Goal: Task Accomplishment & Management: Manage account settings

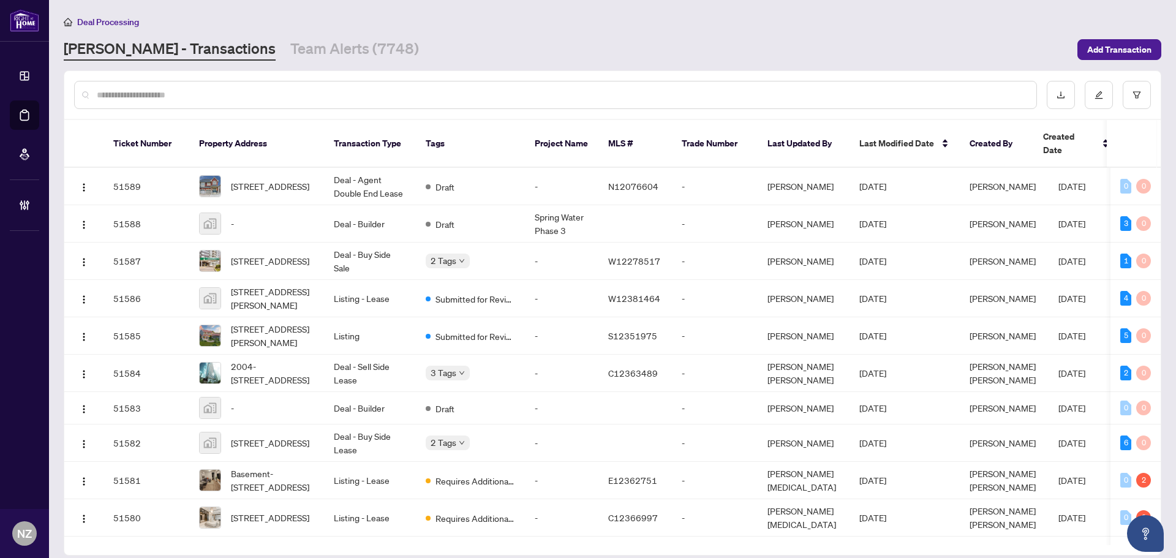
click at [159, 96] on input "text" at bounding box center [562, 94] width 930 height 13
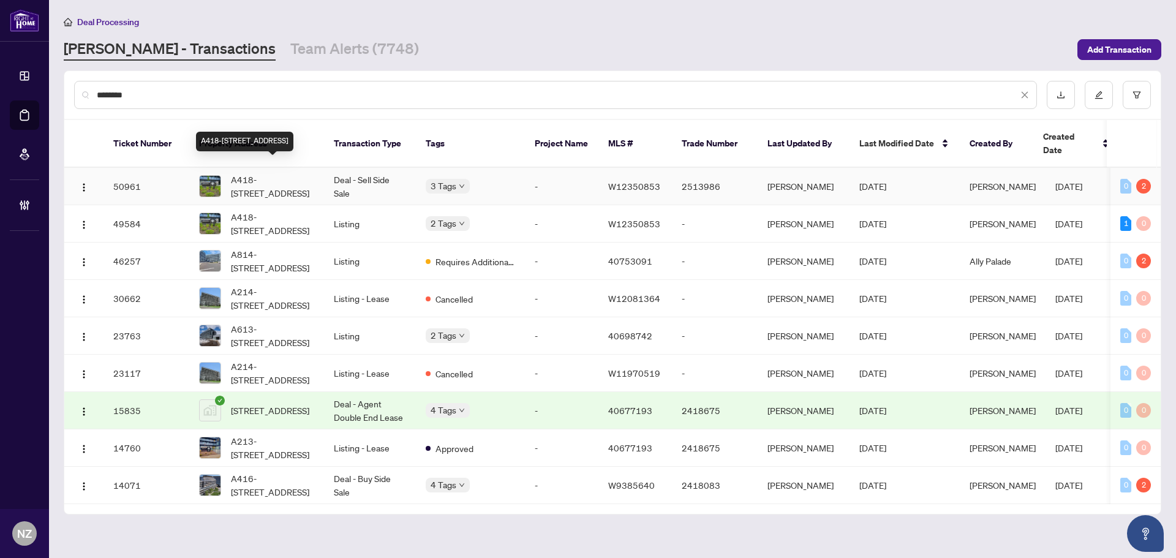
type input "********"
click at [271, 173] on span "A418-[STREET_ADDRESS]" at bounding box center [272, 186] width 83 height 27
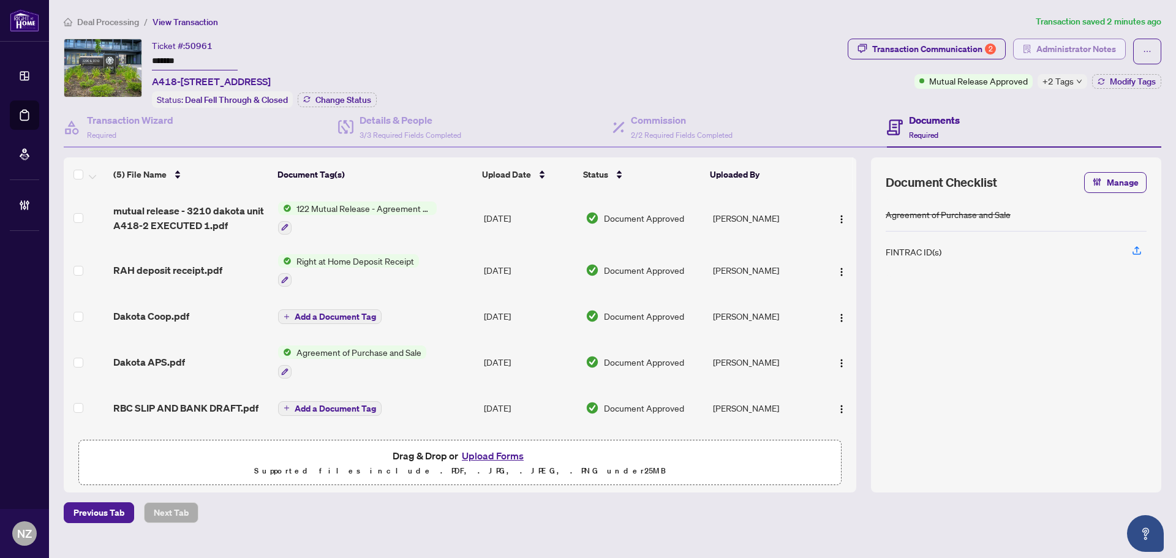
click at [1078, 50] on span "Administrator Notes" at bounding box center [1076, 49] width 80 height 20
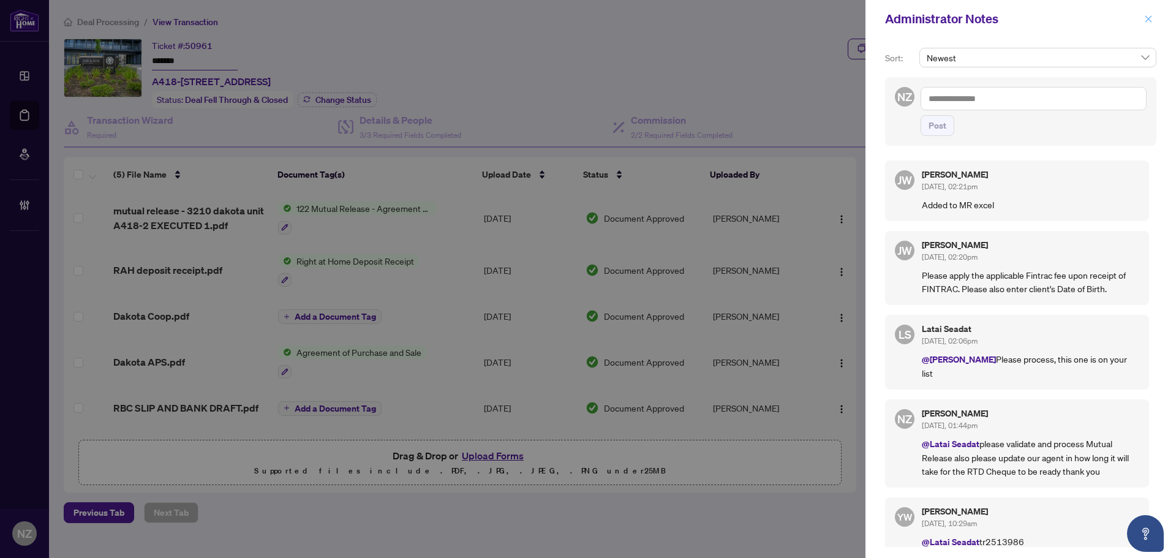
click at [1150, 17] on icon "close" at bounding box center [1148, 18] width 7 height 7
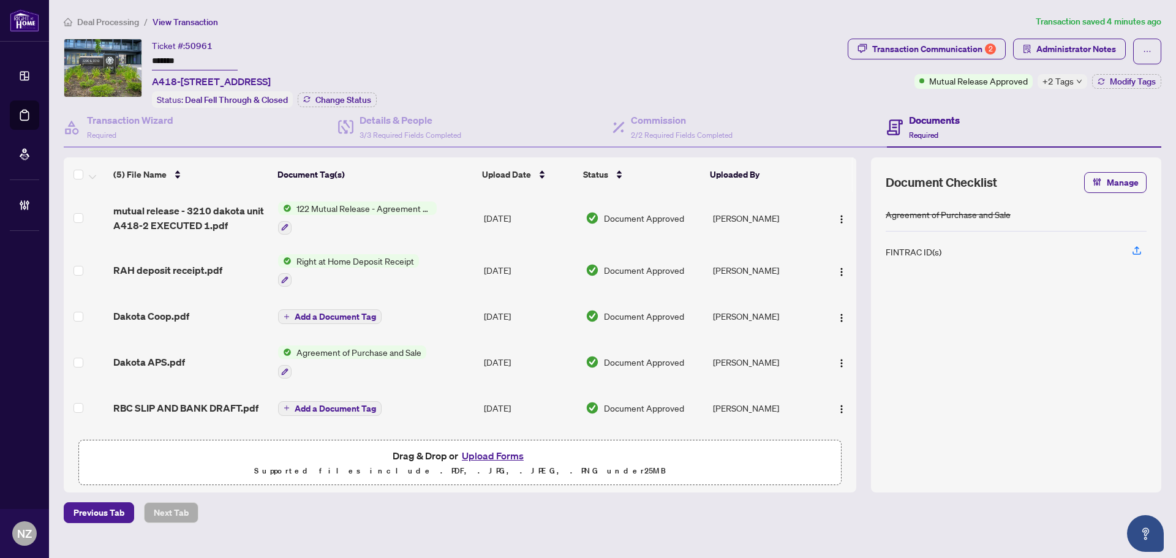
click at [113, 21] on span "Deal Processing" at bounding box center [108, 22] width 62 height 11
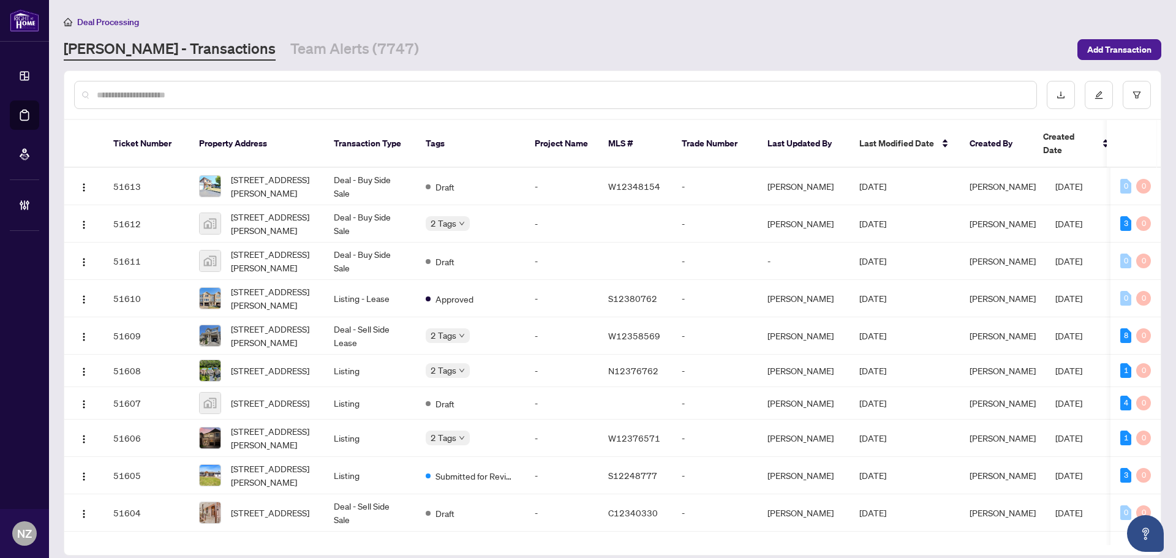
click at [129, 95] on input "text" at bounding box center [562, 94] width 930 height 13
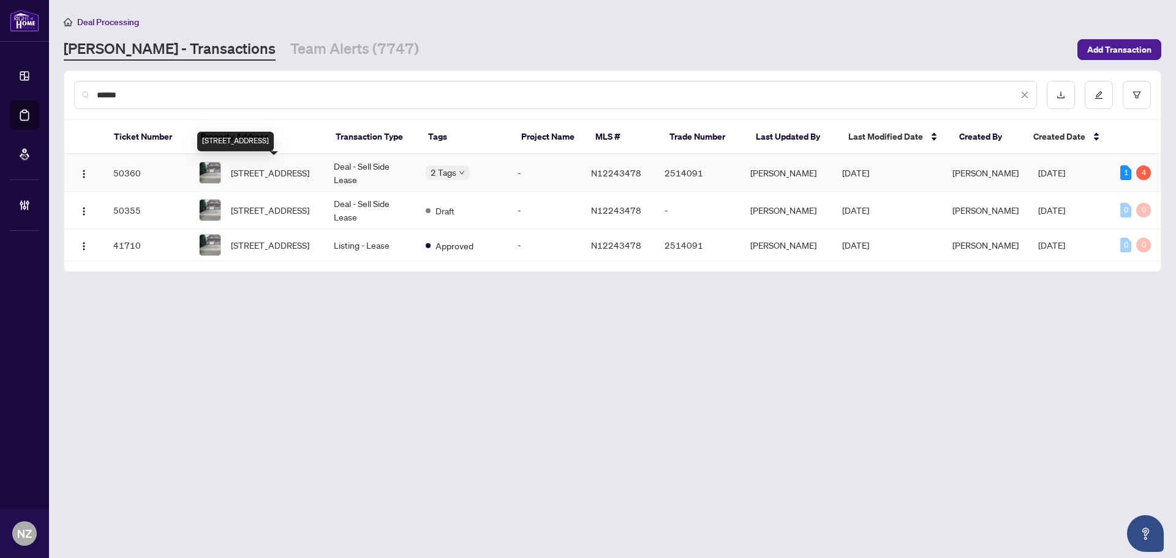
type input "******"
click at [267, 169] on span "[STREET_ADDRESS]" at bounding box center [270, 172] width 78 height 13
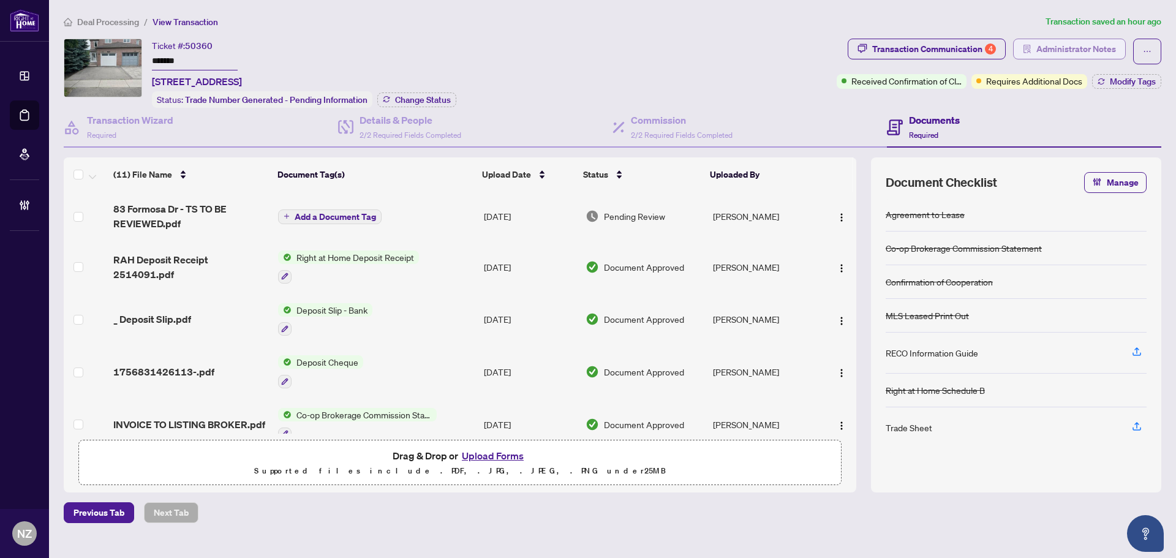
click at [1081, 45] on span "Administrator Notes" at bounding box center [1076, 49] width 80 height 20
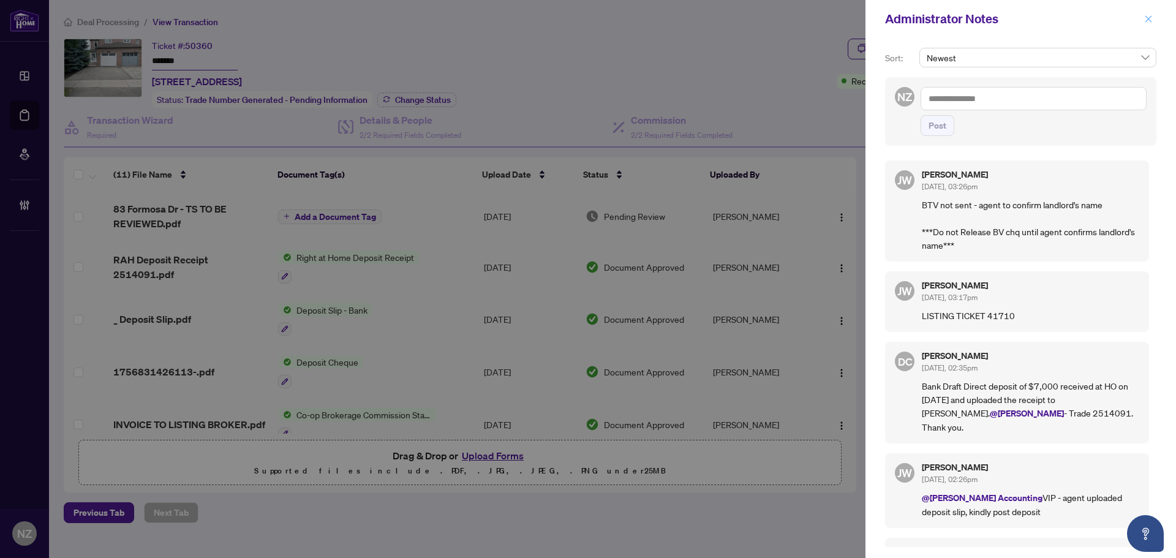
click at [1150, 25] on span "button" at bounding box center [1148, 19] width 9 height 20
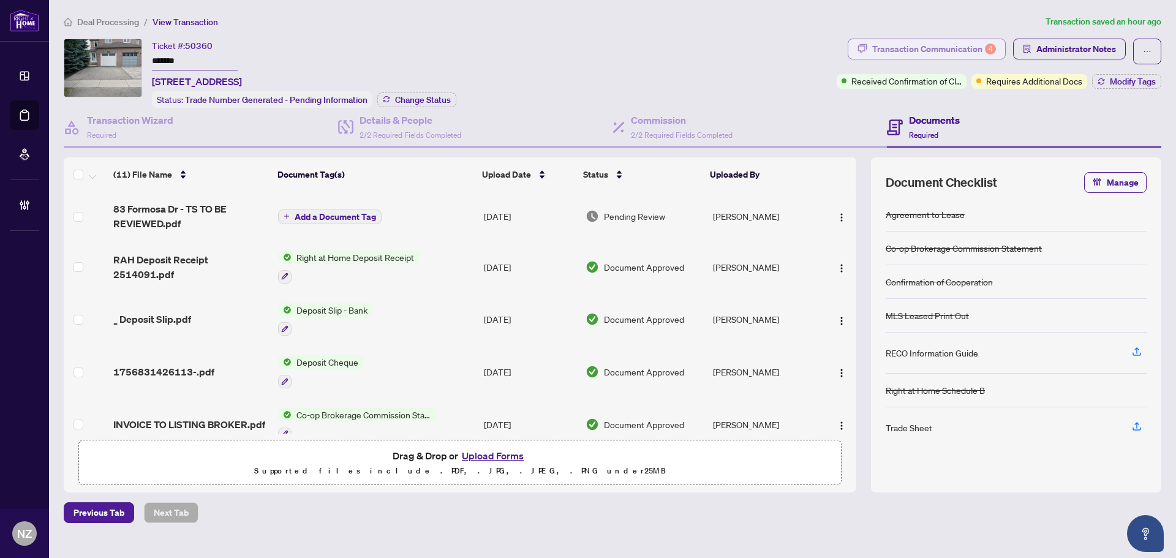
click at [942, 50] on div "Transaction Communication 4" at bounding box center [934, 49] width 124 height 20
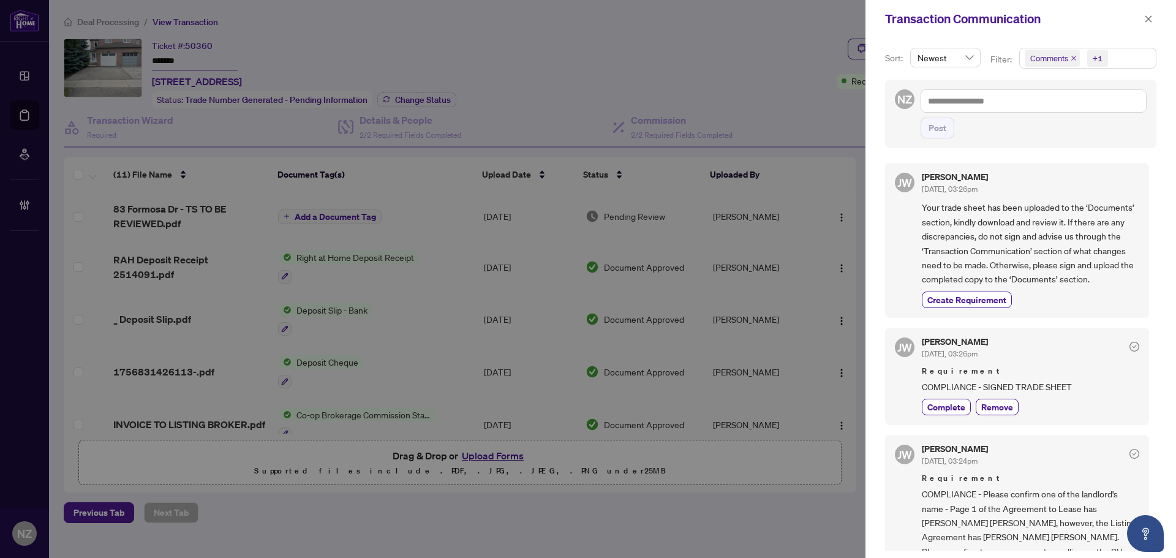
scroll to position [122, 0]
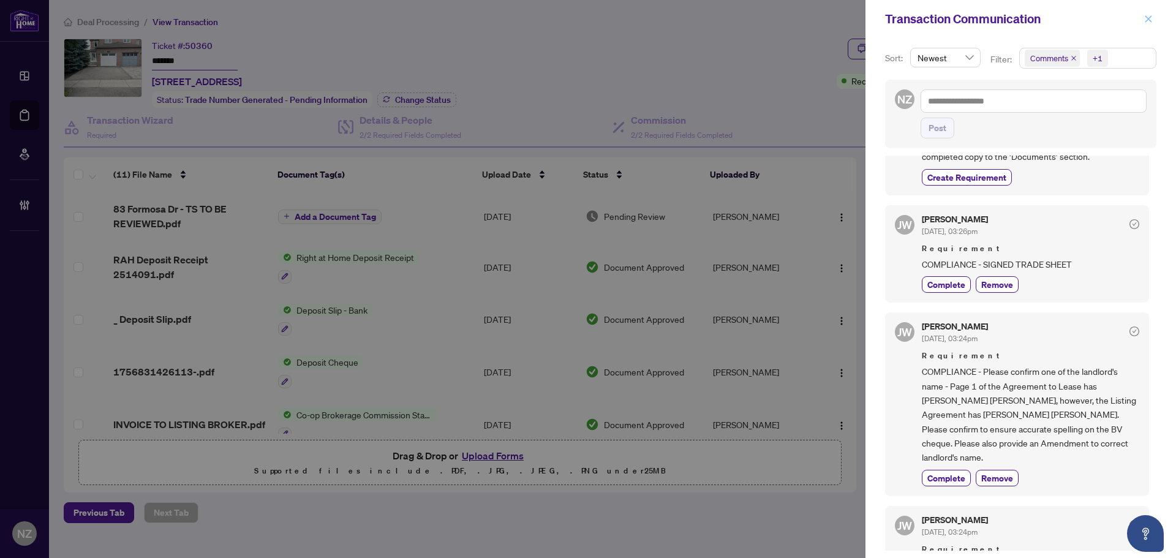
click at [1146, 21] on icon "close" at bounding box center [1148, 19] width 9 height 9
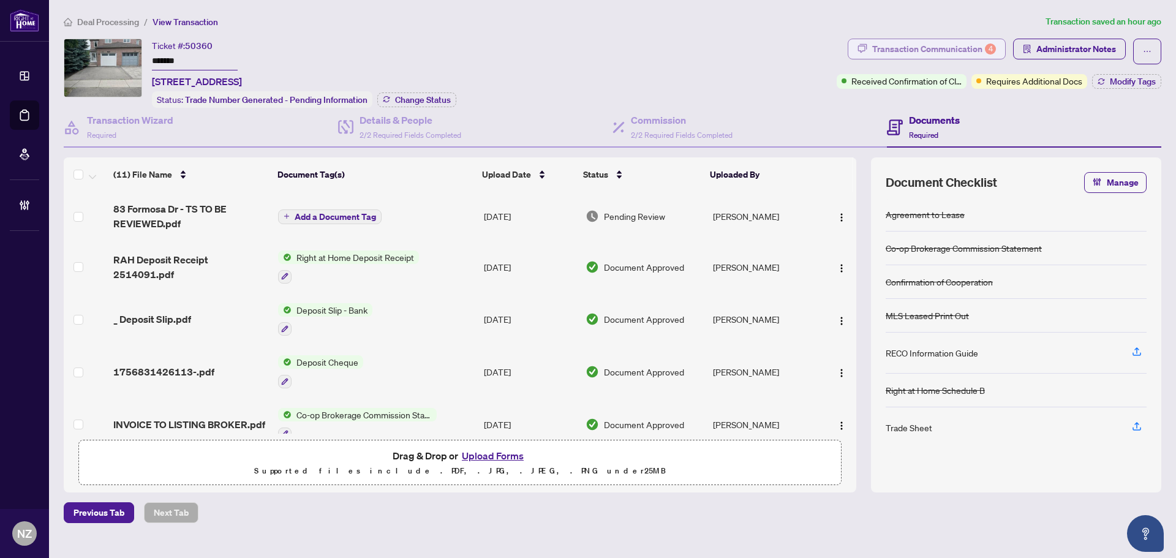
click at [901, 54] on div "Transaction Communication 4" at bounding box center [934, 49] width 124 height 20
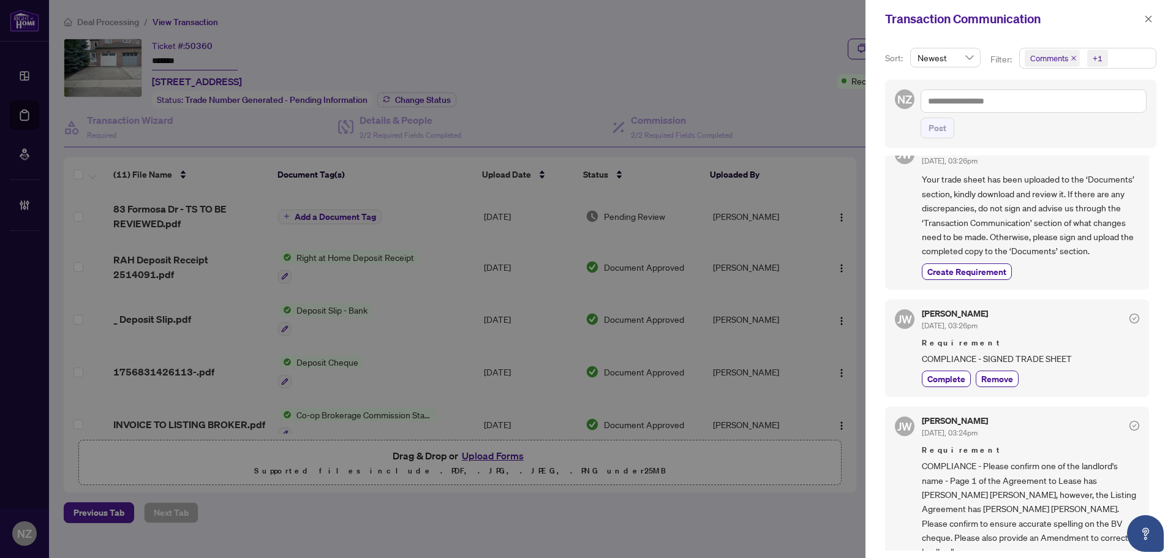
scroll to position [0, 0]
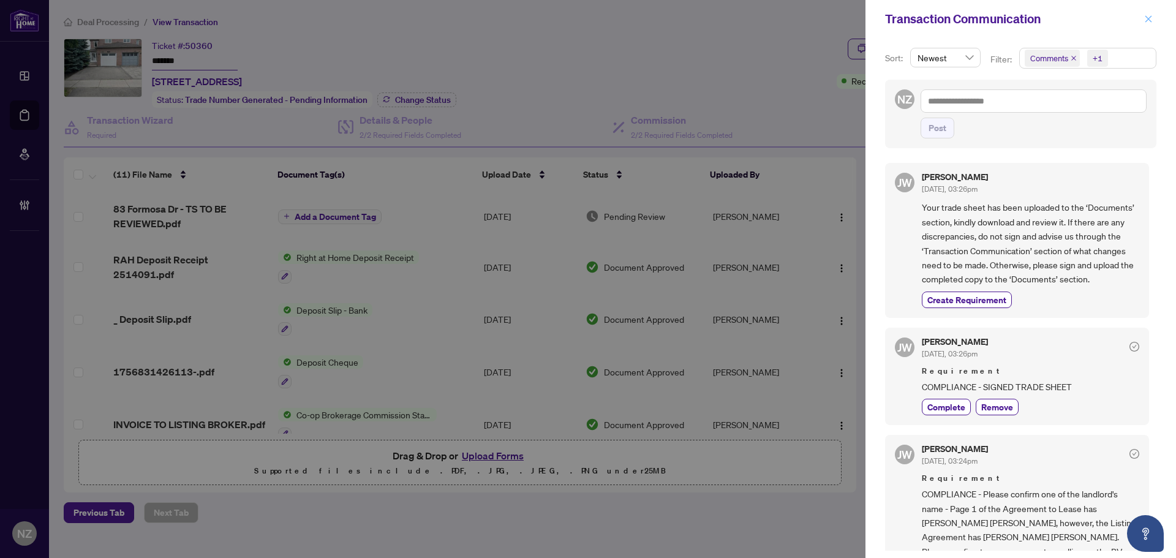
click at [1151, 18] on icon "close" at bounding box center [1148, 19] width 9 height 9
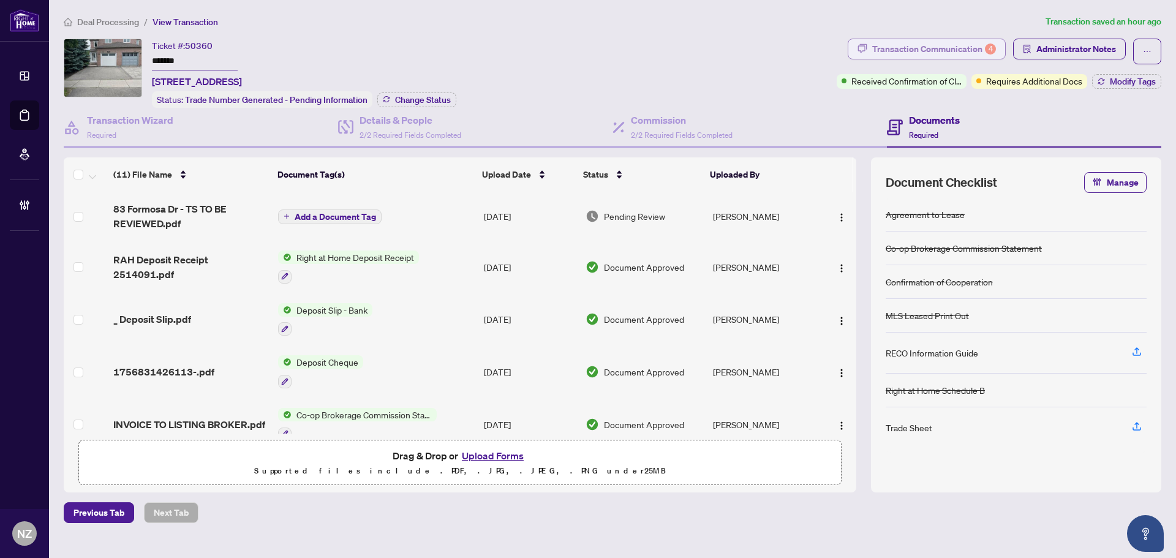
click at [929, 48] on div "Transaction Communication 4" at bounding box center [934, 49] width 124 height 20
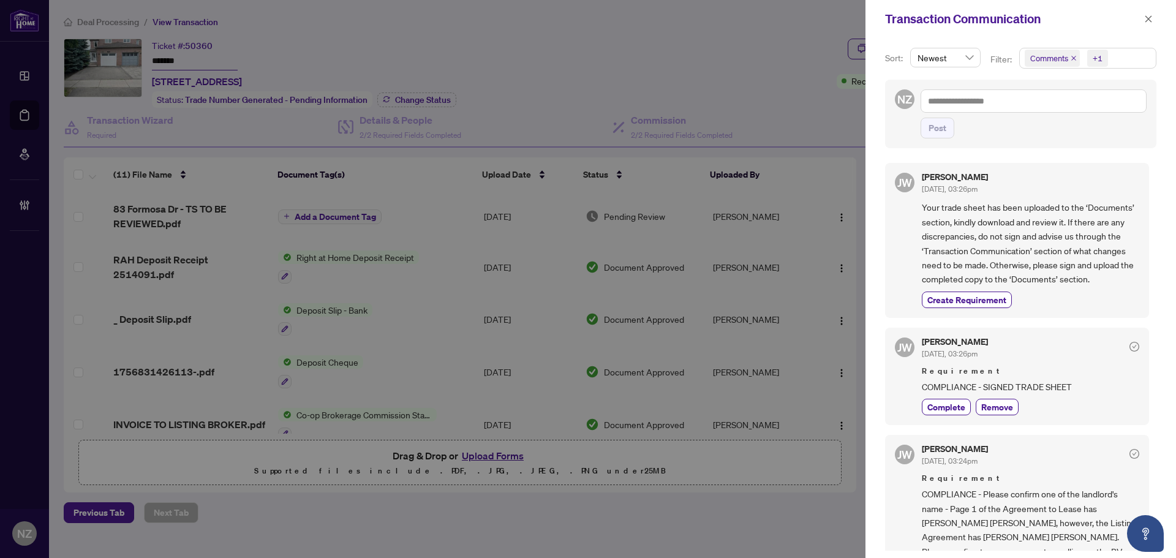
drag, startPoint x: 1144, startPoint y: 21, endPoint x: 1141, endPoint y: 36, distance: 15.0
click at [1144, 21] on icon "close" at bounding box center [1148, 19] width 9 height 9
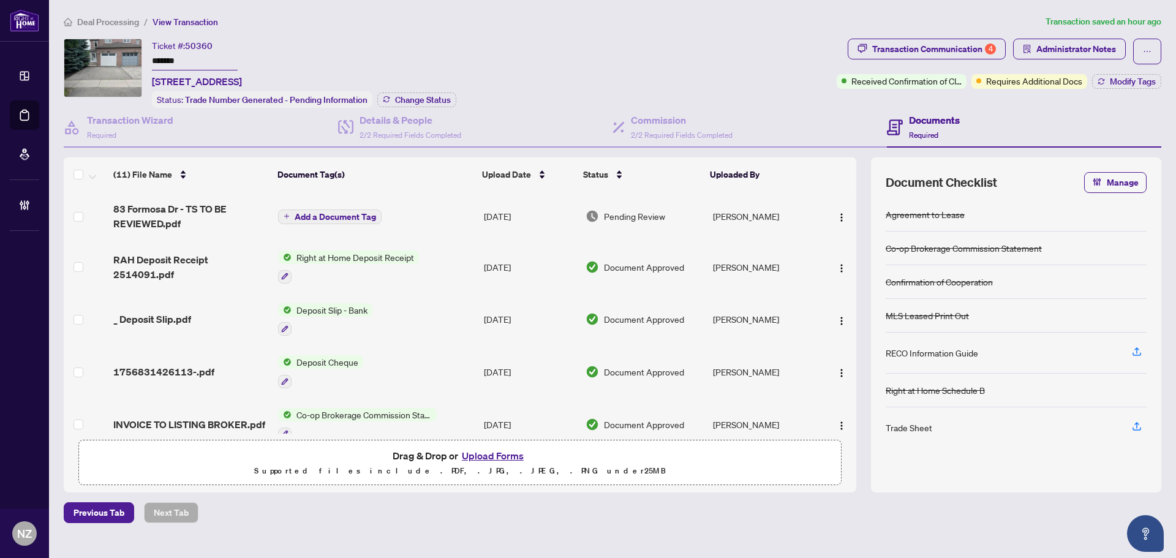
click at [99, 20] on span "Deal Processing" at bounding box center [108, 22] width 62 height 11
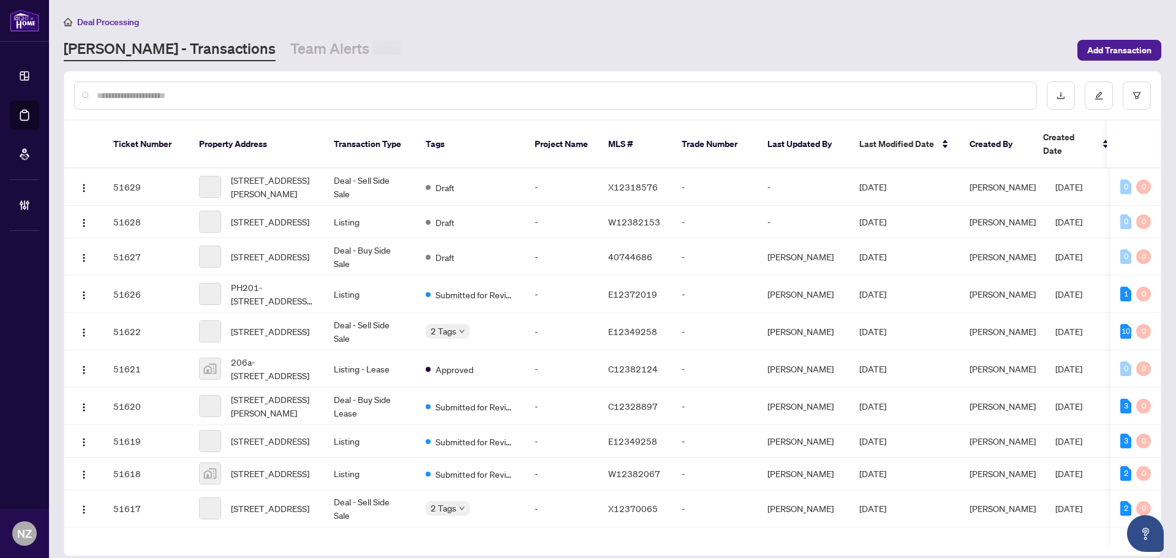
click at [175, 96] on input "text" at bounding box center [562, 95] width 930 height 13
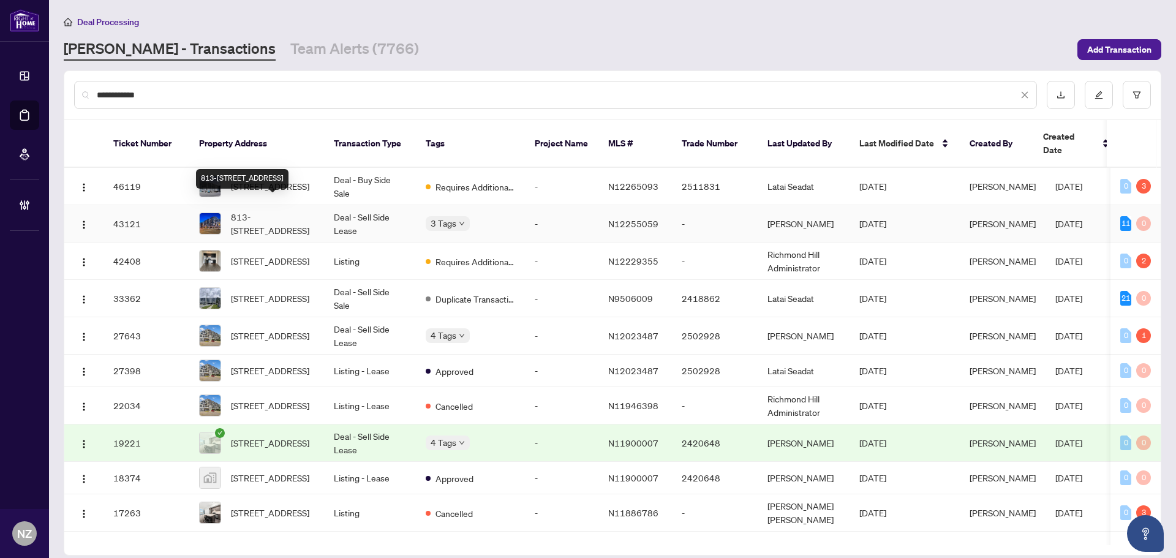
type input "**********"
click at [280, 210] on span "813-[STREET_ADDRESS]" at bounding box center [272, 223] width 83 height 27
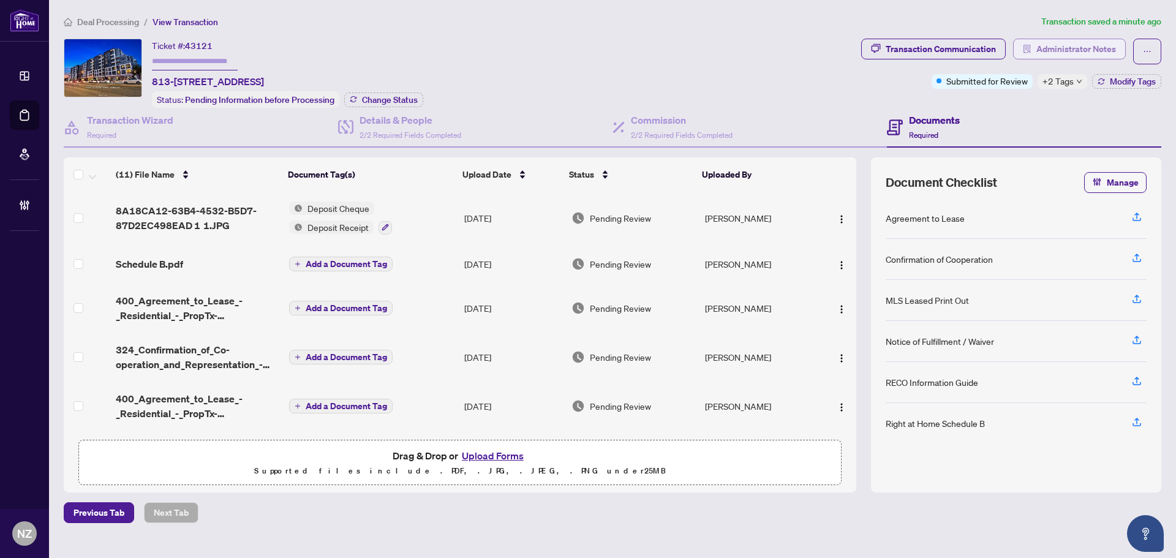
click at [1056, 48] on span "Administrator Notes" at bounding box center [1076, 49] width 80 height 20
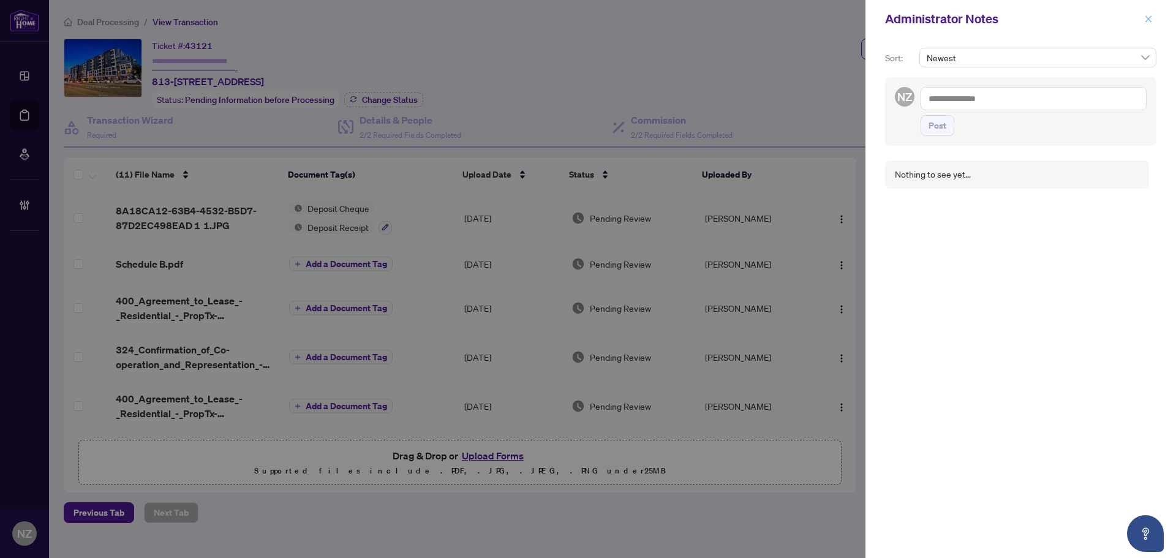
click at [1150, 19] on icon "close" at bounding box center [1148, 19] width 9 height 9
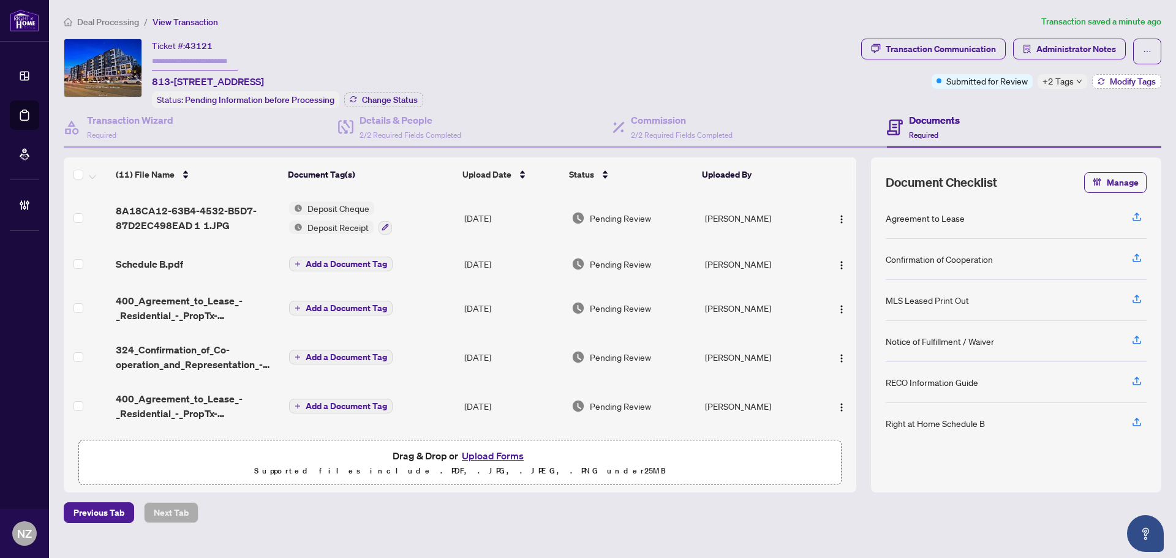
click at [1126, 78] on span "Modify Tags" at bounding box center [1133, 81] width 46 height 9
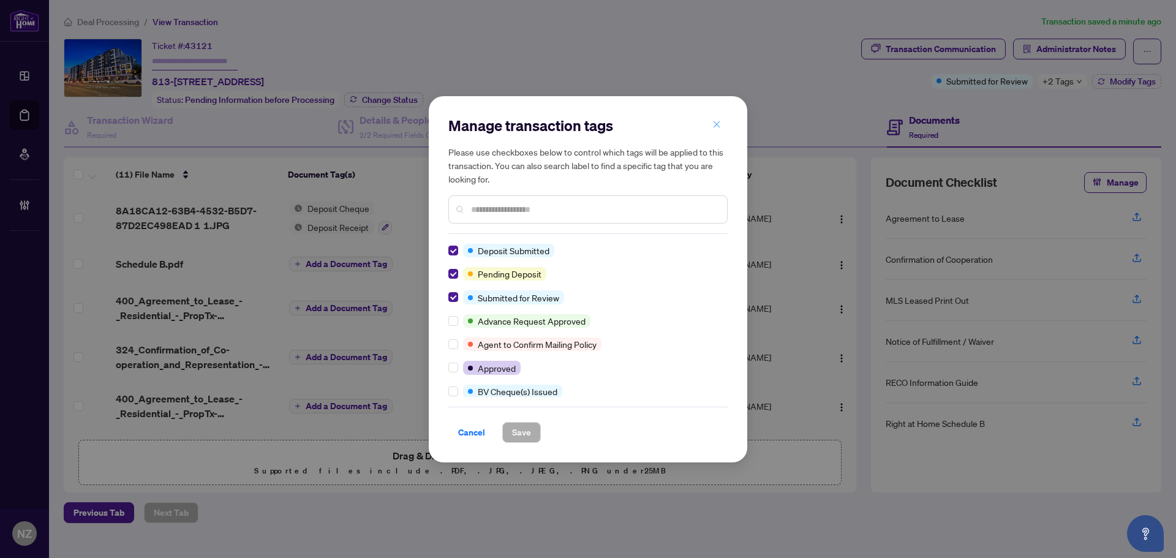
click at [715, 123] on icon "close" at bounding box center [716, 124] width 7 height 7
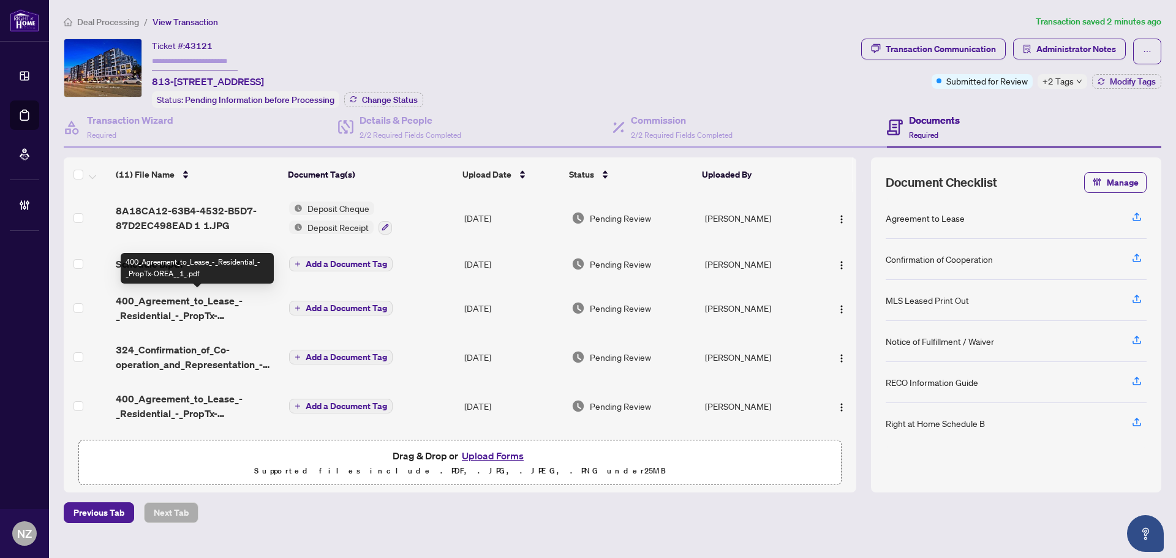
click at [199, 304] on span "400_Agreement_to_Lease_-_Residential_-_PropTx-OREA__1_.pdf" at bounding box center [197, 307] width 163 height 29
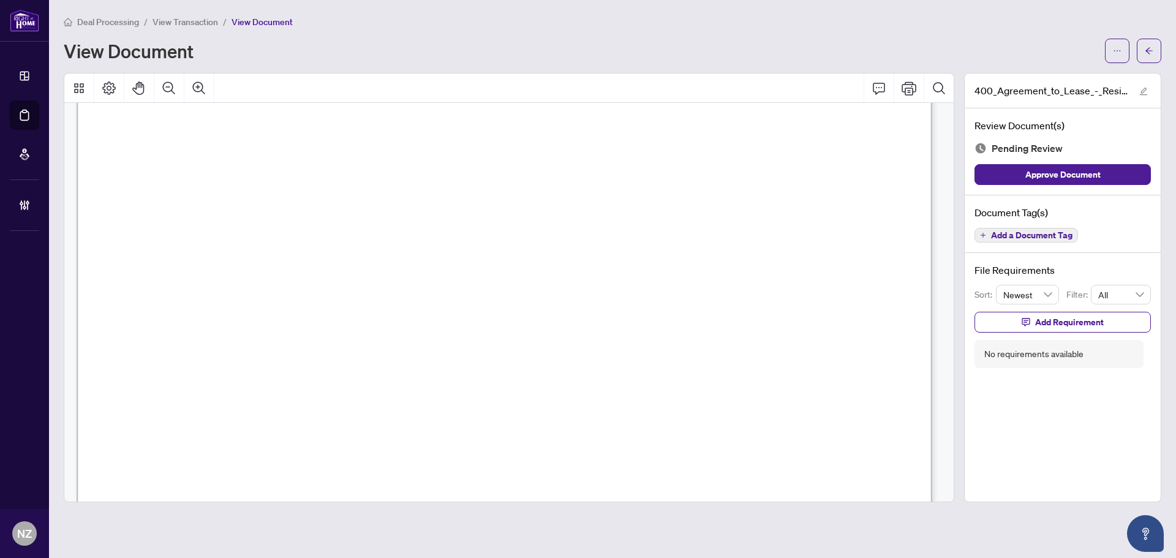
scroll to position [122, 0]
click at [1149, 53] on icon "arrow-left" at bounding box center [1148, 51] width 9 height 9
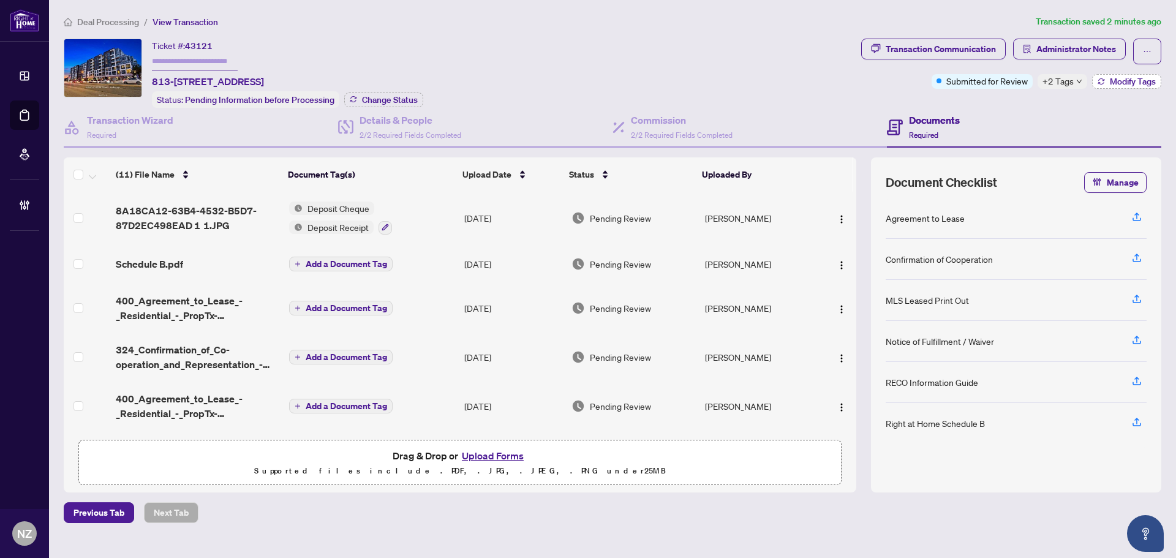
click at [1117, 81] on span "Modify Tags" at bounding box center [1133, 81] width 46 height 9
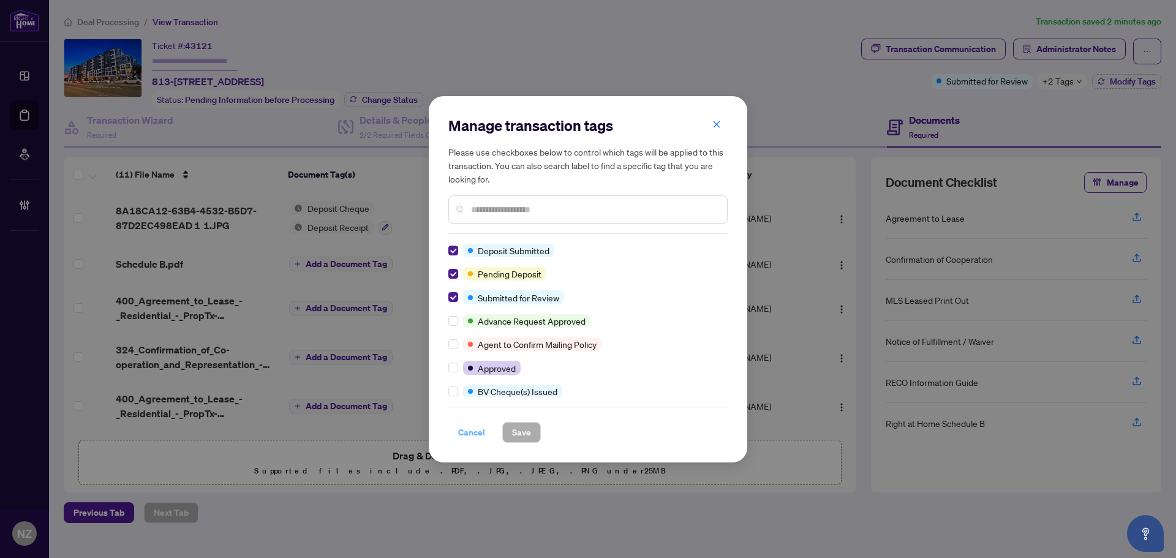
click at [465, 430] on span "Cancel" at bounding box center [471, 433] width 27 height 20
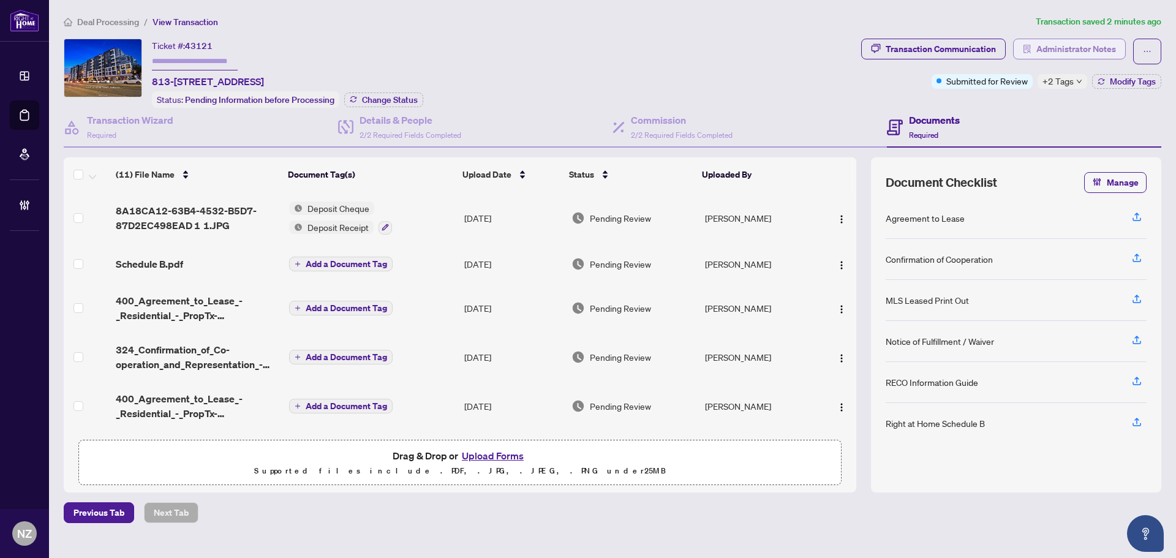
click at [1051, 56] on span "Administrator Notes" at bounding box center [1076, 49] width 80 height 20
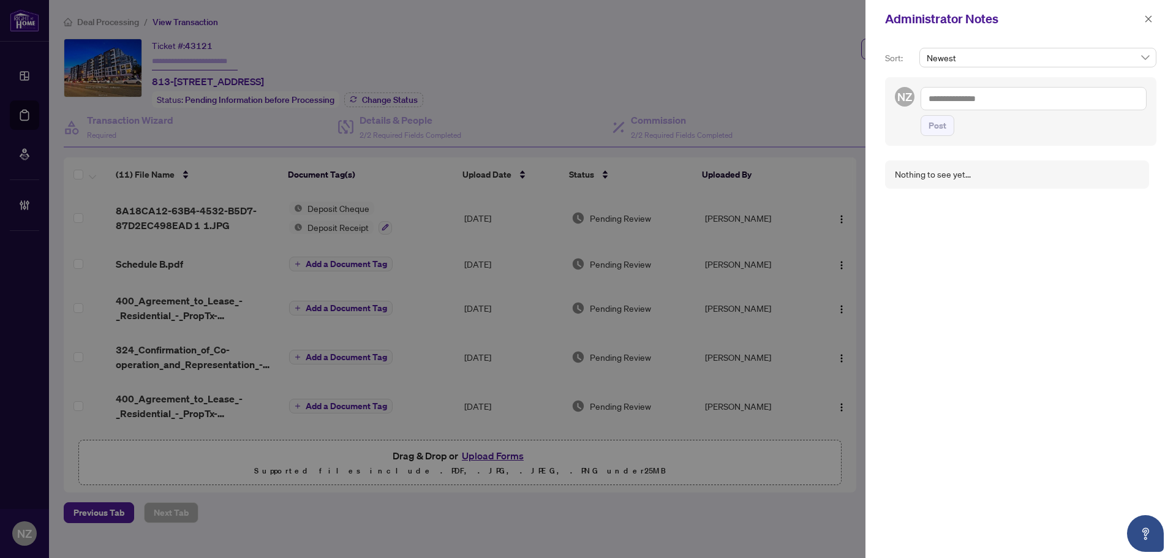
click at [956, 96] on textarea at bounding box center [1033, 98] width 226 height 23
click at [969, 190] on b "Deals" at bounding box center [966, 190] width 21 height 11
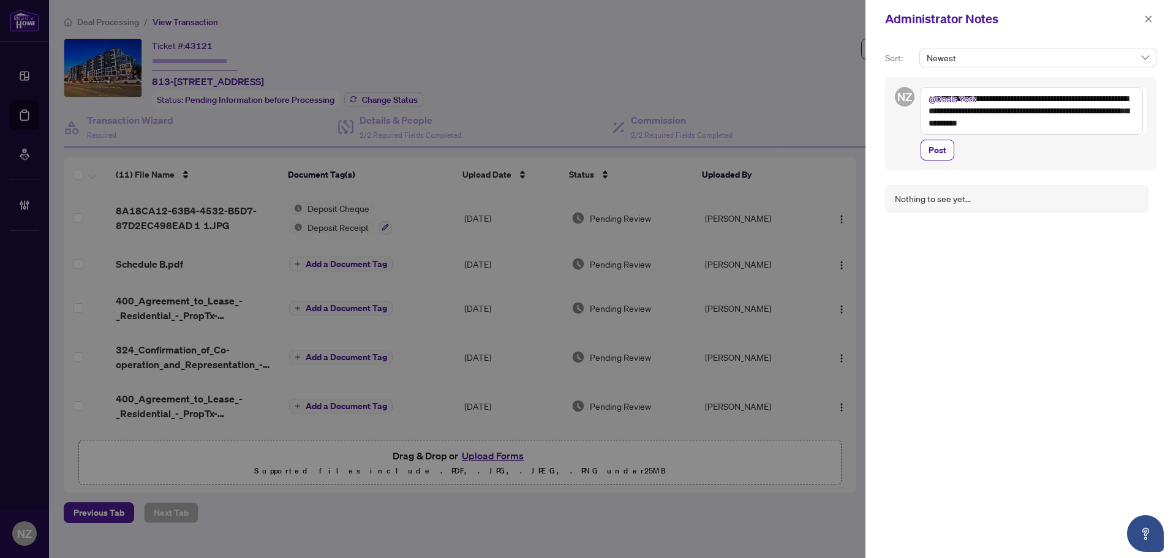
drag, startPoint x: 1035, startPoint y: 112, endPoint x: 1037, endPoint y: 118, distance: 6.4
click at [1103, 110] on textarea "**********" at bounding box center [1031, 111] width 222 height 48
click at [1041, 108] on textarea "**********" at bounding box center [1031, 111] width 222 height 48
type textarea "**********"
click at [934, 151] on span "Post" at bounding box center [937, 150] width 18 height 20
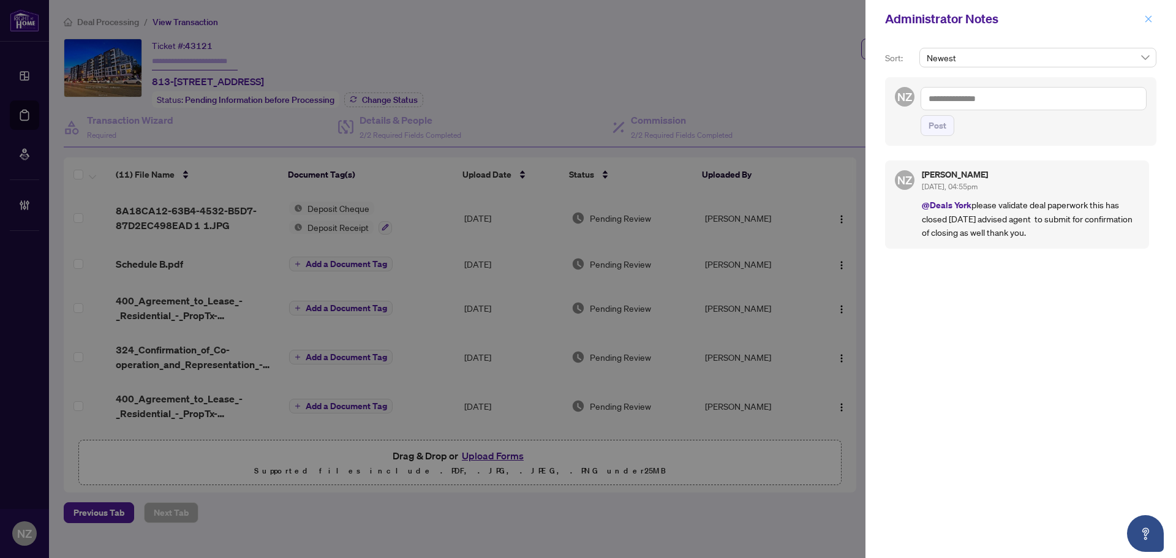
click at [1150, 18] on icon "close" at bounding box center [1148, 19] width 9 height 9
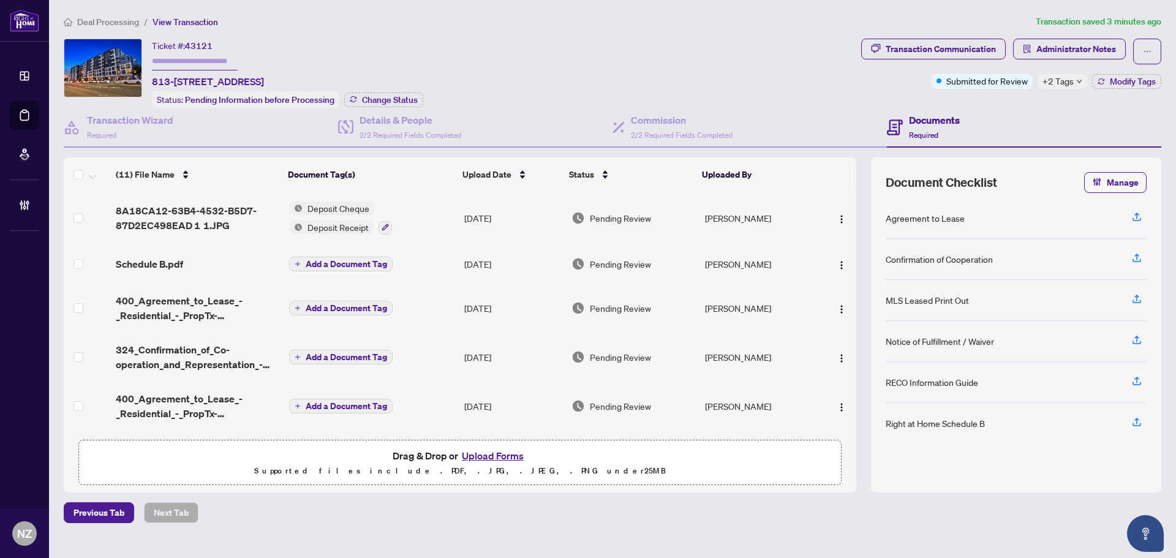
click at [115, 23] on span "Deal Processing" at bounding box center [108, 22] width 62 height 11
